Goal: Task Accomplishment & Management: Manage account settings

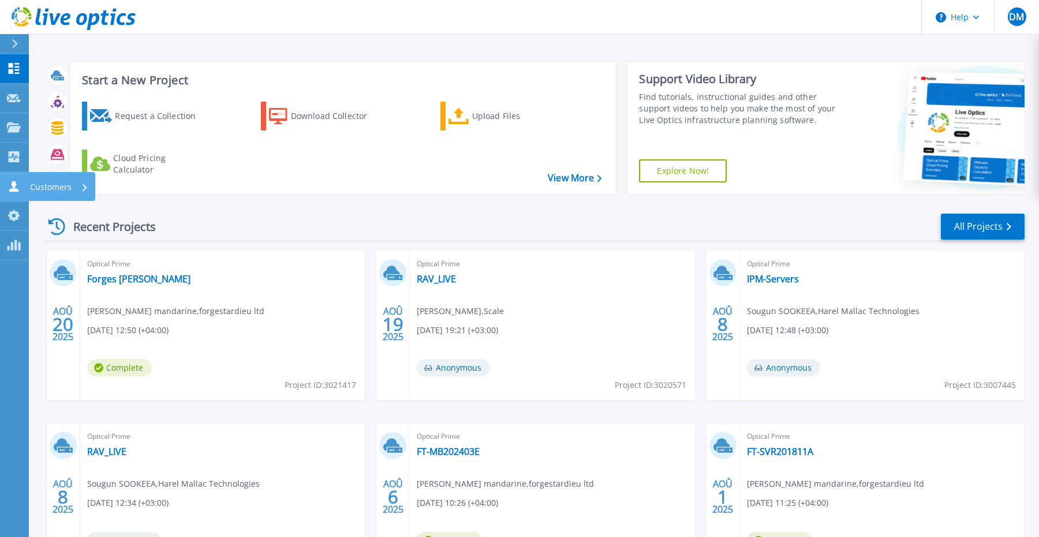
click at [17, 191] on icon at bounding box center [13, 186] width 9 height 11
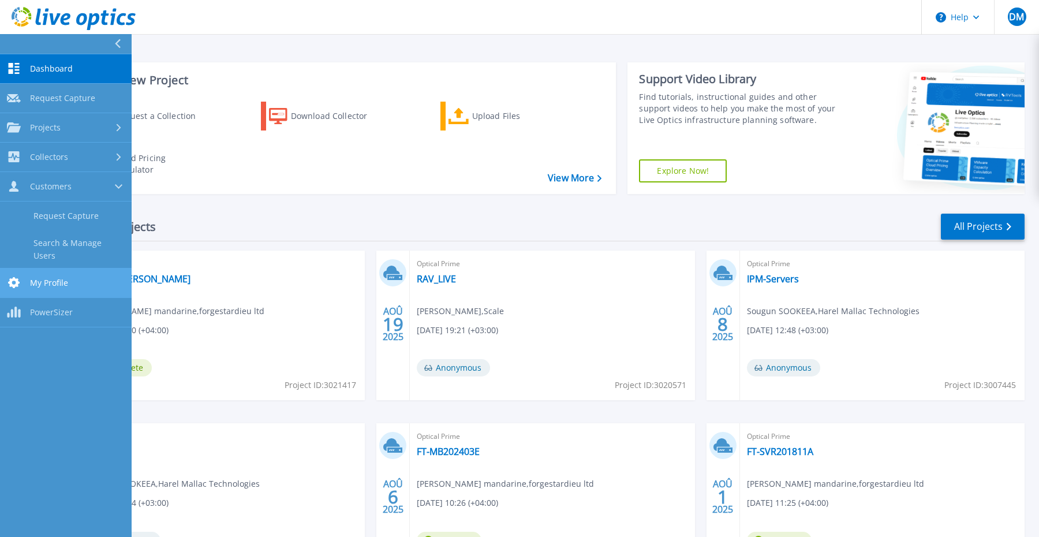
click at [50, 278] on span "My Profile" at bounding box center [49, 283] width 38 height 10
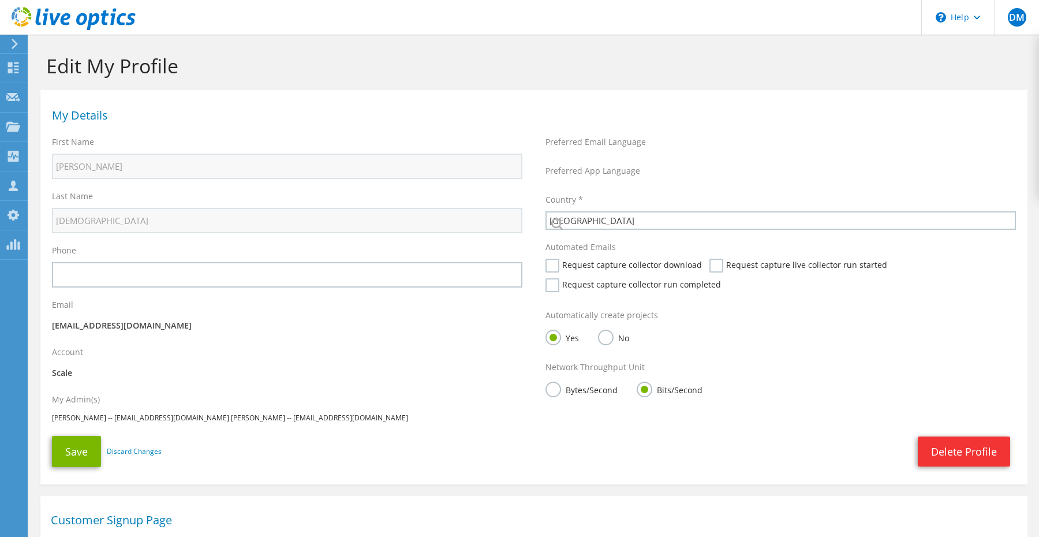
select select "73"
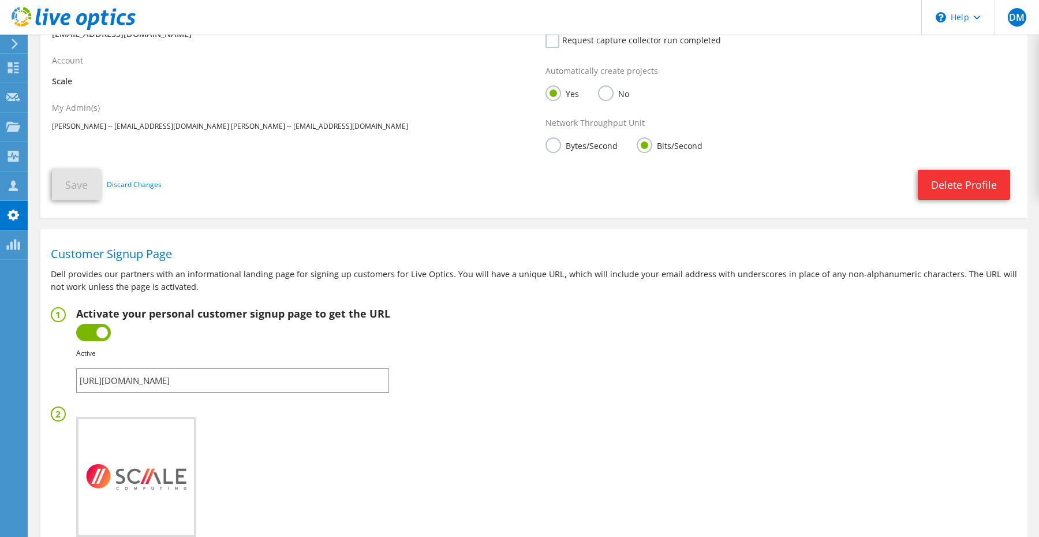
scroll to position [398, 0]
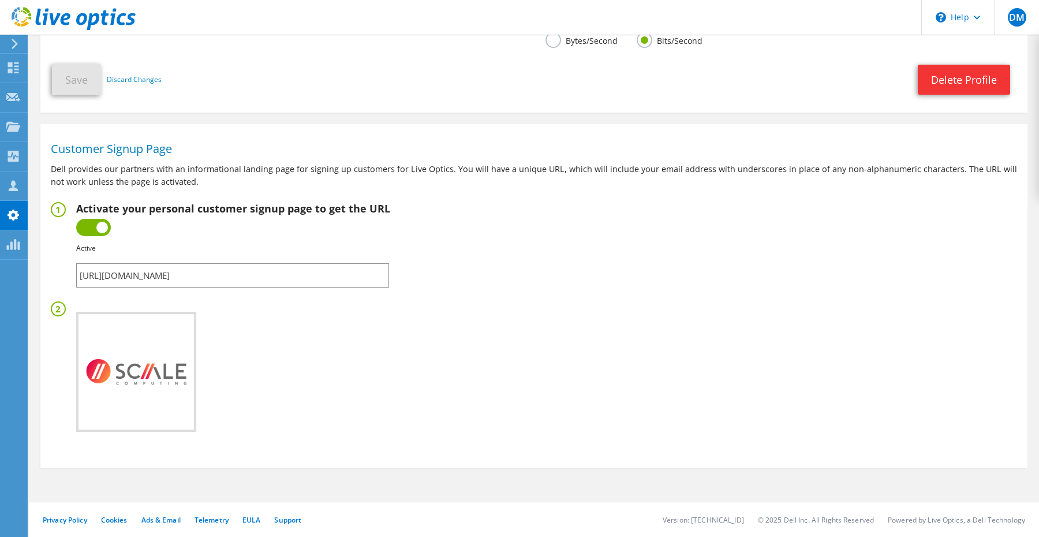
drag, startPoint x: 364, startPoint y: 275, endPoint x: 45, endPoint y: 250, distance: 320.3
click at [45, 250] on section "Customer Signup Page Dell provides our partners with an informational landing p…" at bounding box center [533, 293] width 987 height 326
